Goal: Find specific page/section: Find specific page/section

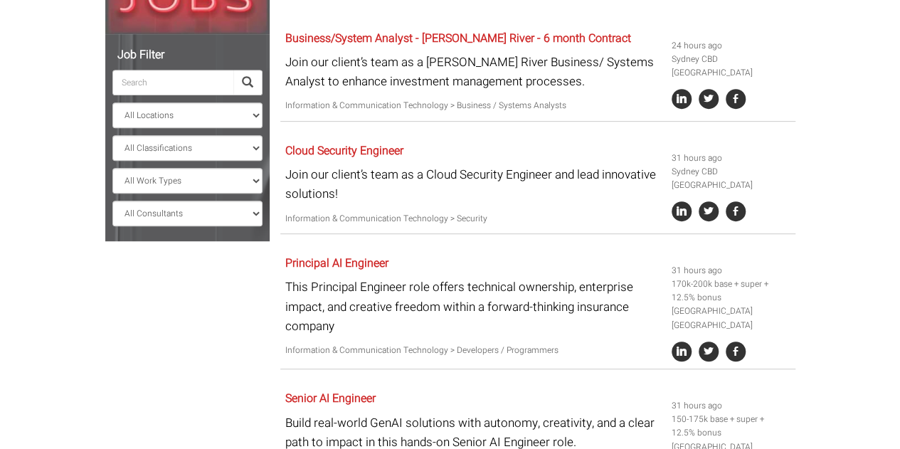
scroll to position [285, 0]
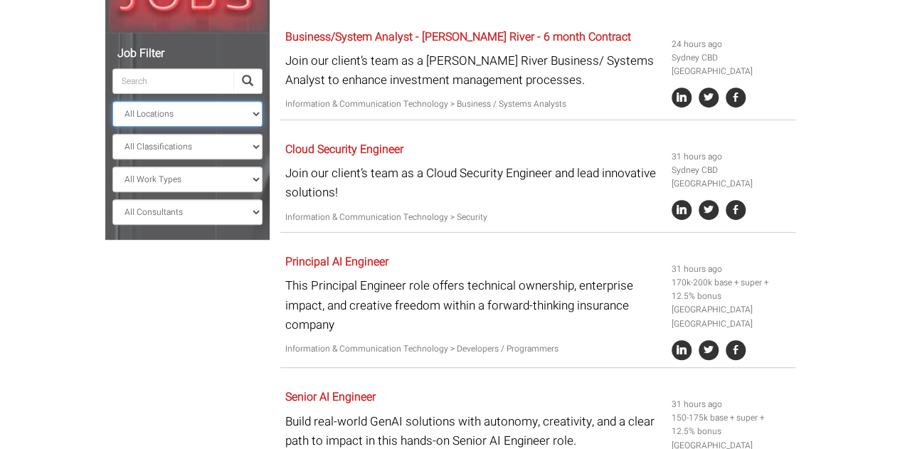
click at [253, 115] on select "All Locations [GEOGRAPHIC_DATA] [GEOGRAPHIC_DATA] [GEOGRAPHIC_DATA] [GEOGRAPHIC…" at bounding box center [187, 114] width 150 height 26
click at [112, 101] on select "All Locations [GEOGRAPHIC_DATA] [GEOGRAPHIC_DATA] [GEOGRAPHIC_DATA] [GEOGRAPHIC…" at bounding box center [187, 114] width 150 height 26
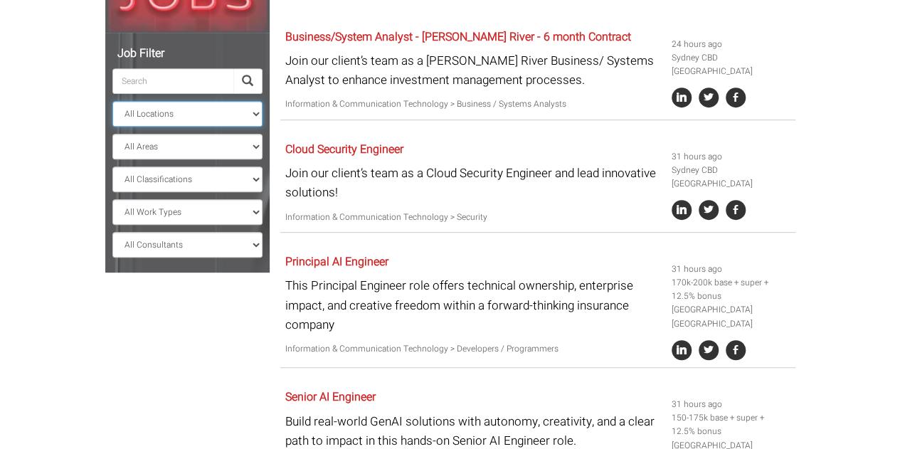
click at [226, 110] on select "All Locations [GEOGRAPHIC_DATA] [GEOGRAPHIC_DATA] [GEOGRAPHIC_DATA] [GEOGRAPHIC…" at bounding box center [187, 114] width 150 height 26
click at [264, 90] on div "Job Filter All Locations [GEOGRAPHIC_DATA] [GEOGRAPHIC_DATA] [GEOGRAPHIC_DATA] …" at bounding box center [187, 153] width 164 height 240
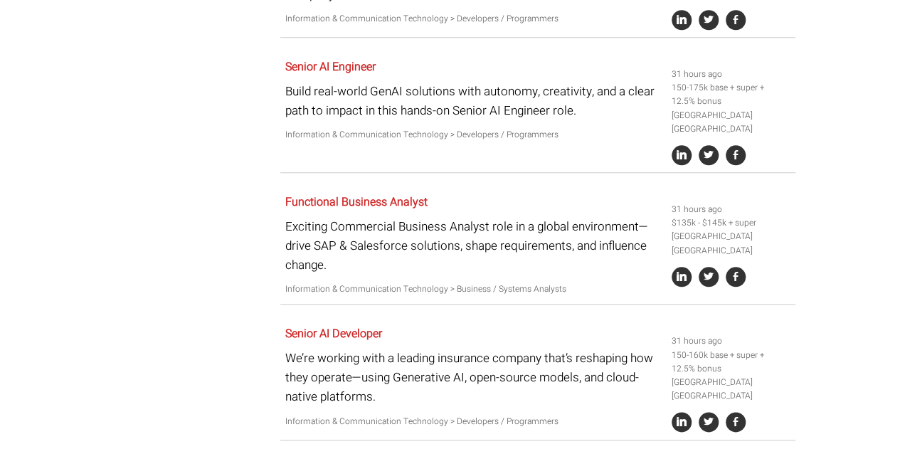
scroll to position [332, 0]
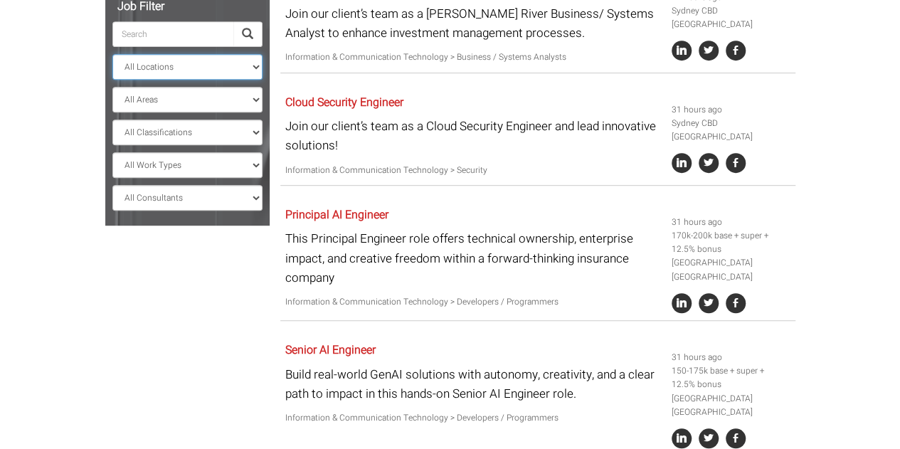
click at [254, 70] on select "All Locations [GEOGRAPHIC_DATA] [GEOGRAPHIC_DATA] [GEOGRAPHIC_DATA] [GEOGRAPHIC…" at bounding box center [187, 67] width 150 height 26
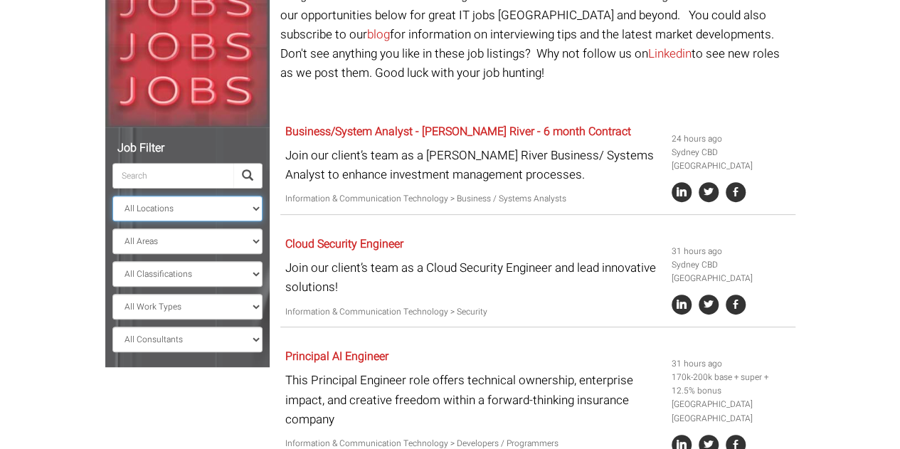
scroll to position [189, 0]
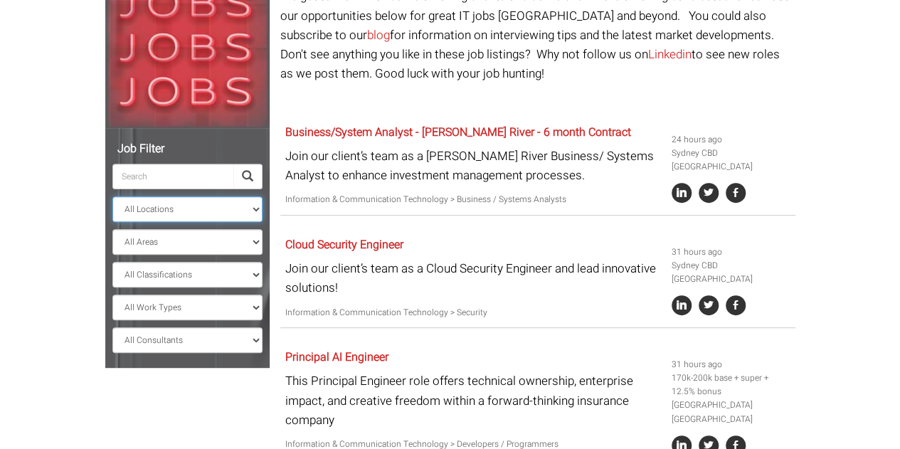
click at [179, 210] on select "All Locations [GEOGRAPHIC_DATA] [GEOGRAPHIC_DATA] [GEOGRAPHIC_DATA] [GEOGRAPHIC…" at bounding box center [187, 209] width 150 height 26
select select "Wollongong"
click at [112, 196] on select "All Locations [GEOGRAPHIC_DATA] [GEOGRAPHIC_DATA] [GEOGRAPHIC_DATA] [GEOGRAPHIC…" at bounding box center [187, 209] width 150 height 26
